Goal: Task Accomplishment & Management: Complete application form

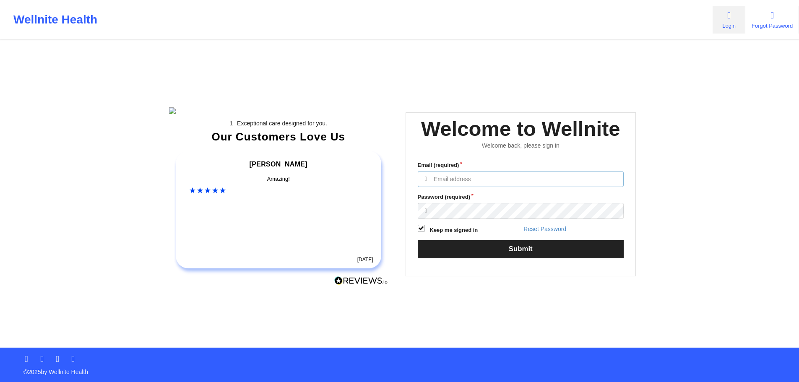
click at [483, 187] on input "Email (required)" at bounding box center [521, 179] width 206 height 16
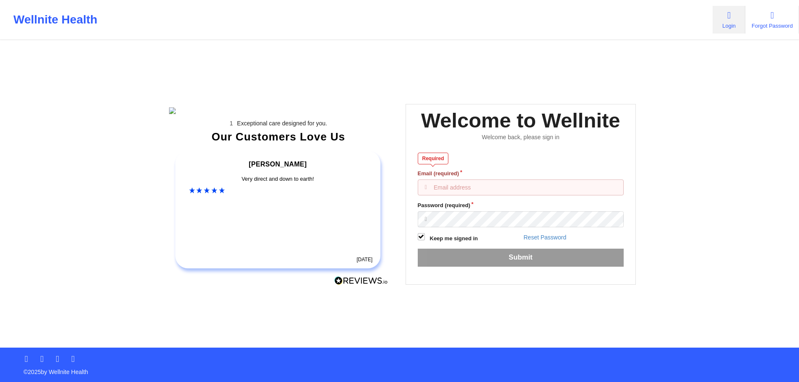
click at [501, 195] on input "Email (required)" at bounding box center [521, 188] width 206 height 16
type input "[EMAIL_ADDRESS][DOMAIN_NAME]"
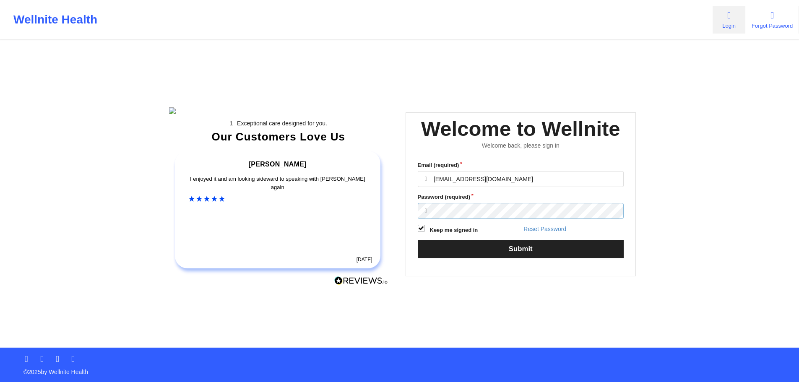
click at [418, 240] on button "Submit" at bounding box center [521, 249] width 206 height 18
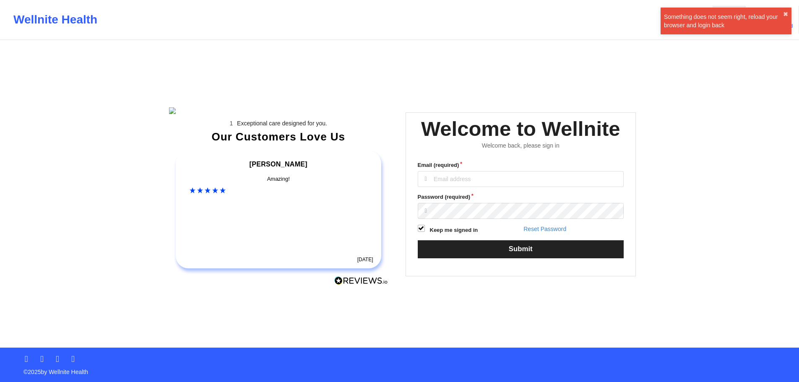
click at [526, 202] on div "Email (required) Password (required) Keep me signed in Reset Password Submit" at bounding box center [521, 212] width 218 height 115
click at [519, 187] on input "Email (required)" at bounding box center [521, 179] width 206 height 16
